Goal: Task Accomplishment & Management: Use online tool/utility

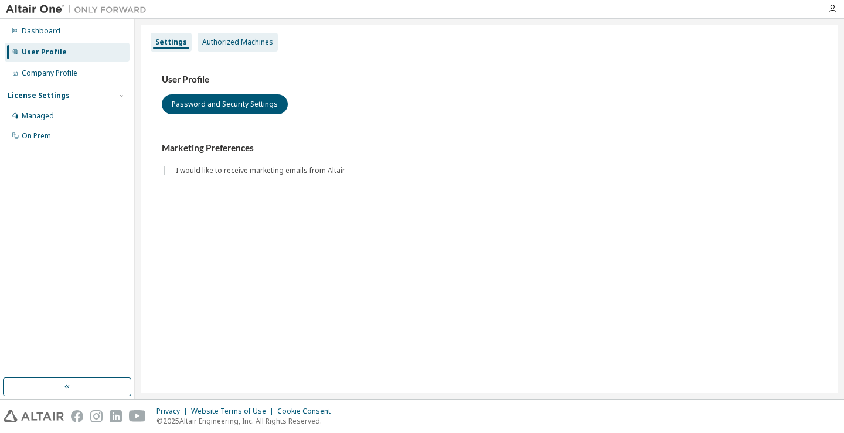
click at [221, 36] on div "Authorized Machines" at bounding box center [238, 42] width 80 height 19
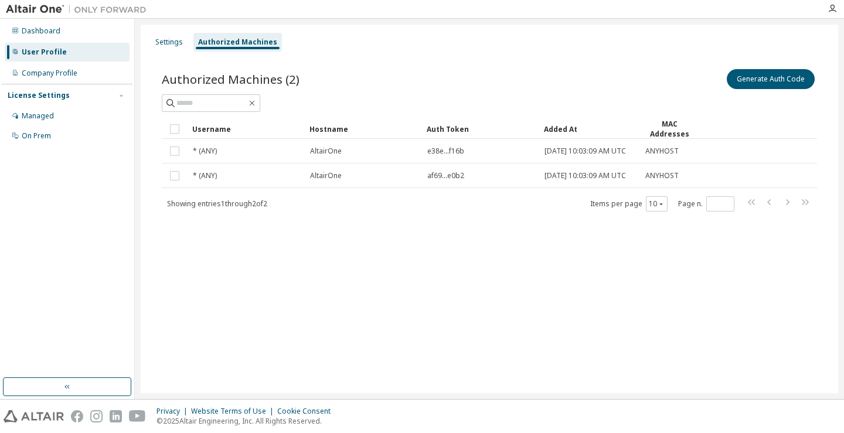
click at [177, 53] on div "Authorized Machines (2) Generate Auth Code Clear Load Save Save As Field Operat…" at bounding box center [490, 148] width 684 height 190
click at [167, 43] on div "Settings" at bounding box center [169, 42] width 28 height 9
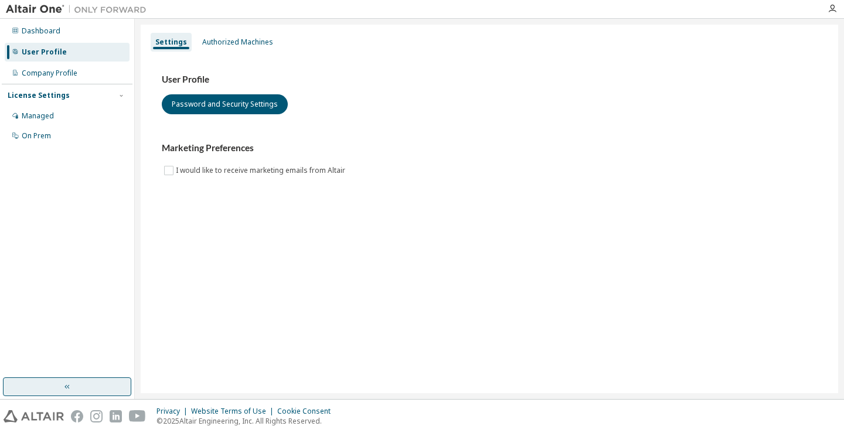
click at [93, 390] on button "button" at bounding box center [67, 387] width 128 height 19
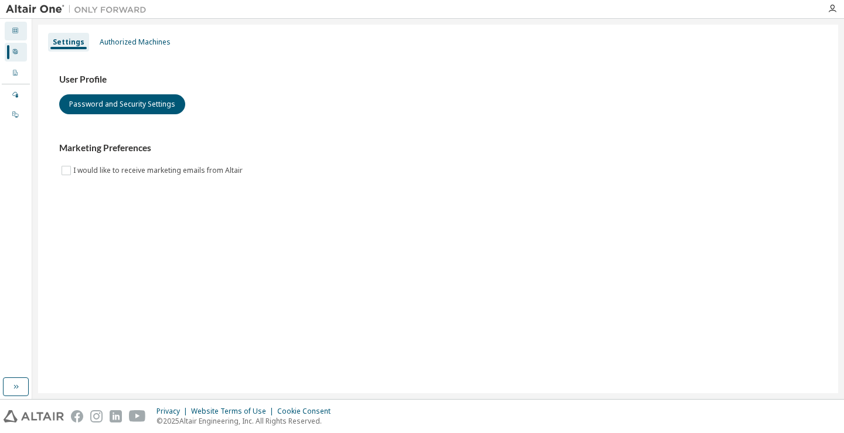
click at [18, 32] on icon at bounding box center [15, 30] width 7 height 7
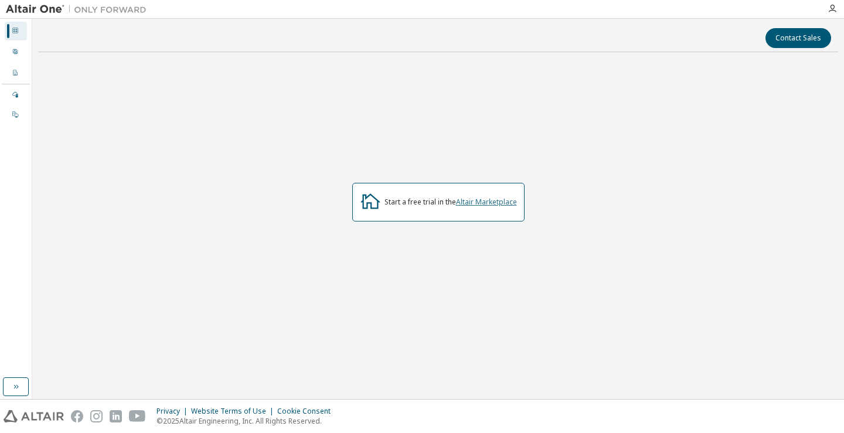
click at [490, 198] on link "Altair Marketplace" at bounding box center [486, 202] width 61 height 10
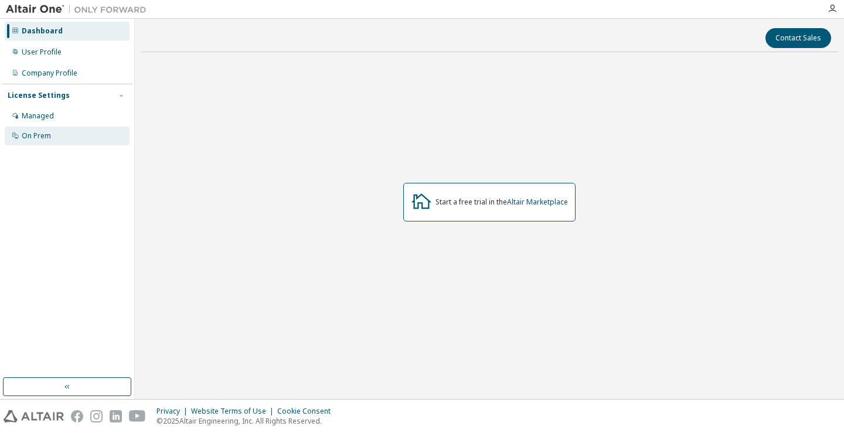
click at [68, 135] on div "On Prem" at bounding box center [67, 136] width 125 height 19
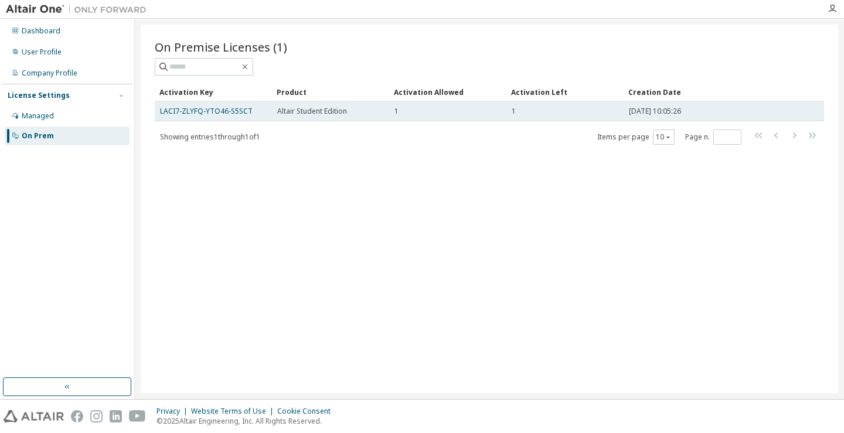
click at [465, 112] on div "1" at bounding box center [448, 111] width 107 height 9
drag, startPoint x: 158, startPoint y: 111, endPoint x: 250, endPoint y: 111, distance: 91.5
click at [250, 111] on td "LACI7-ZLYFQ-YTO46-S5SCT" at bounding box center [213, 111] width 117 height 20
copy link "LACI7-ZLYFQ-YTO46-S5SCT"
